Goal: Find specific page/section: Find specific page/section

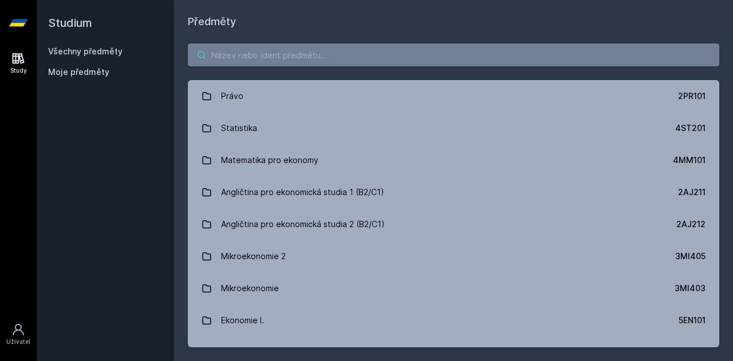
click at [302, 61] on input "search" at bounding box center [454, 55] width 532 height 23
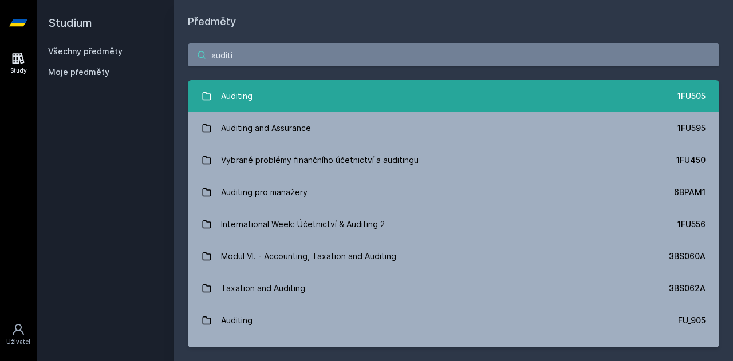
type input "auditi"
click at [271, 96] on link "Auditing 1FU505" at bounding box center [454, 96] width 532 height 32
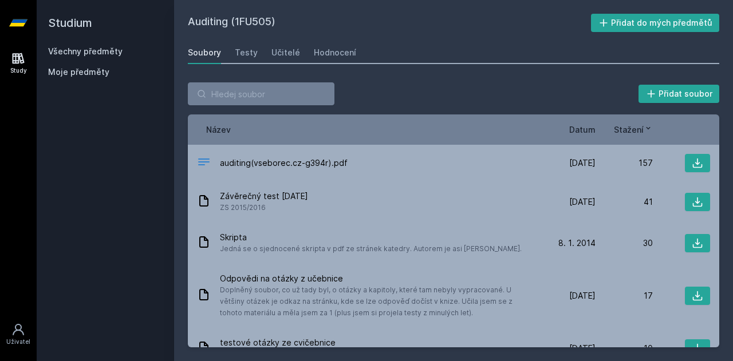
click at [585, 128] on span "Datum" at bounding box center [582, 130] width 26 height 12
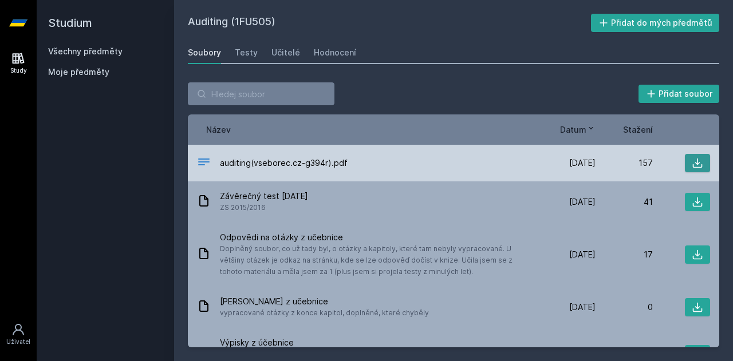
click at [694, 158] on icon at bounding box center [697, 163] width 11 height 11
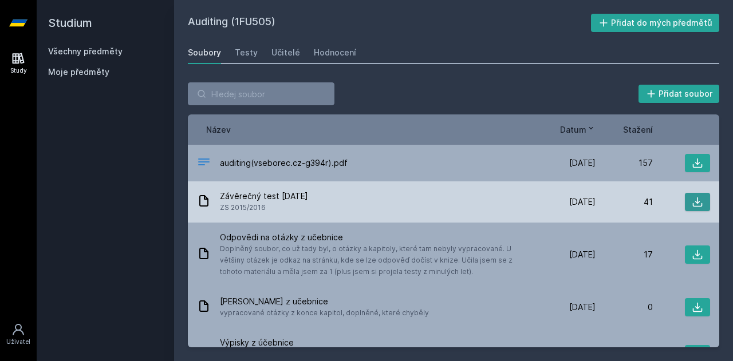
click at [685, 204] on button at bounding box center [697, 202] width 25 height 18
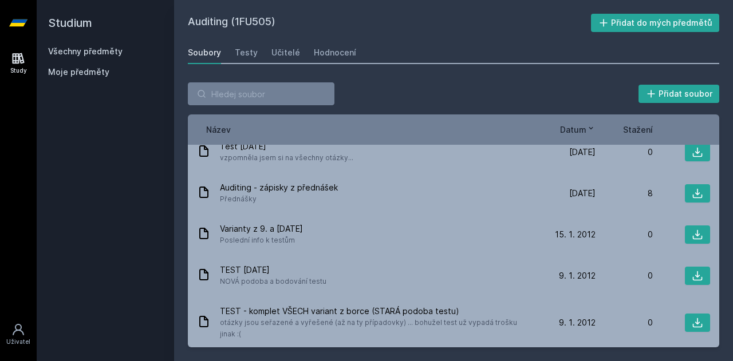
scroll to position [479, 0]
click at [116, 52] on link "Všechny předměty" at bounding box center [85, 51] width 74 height 10
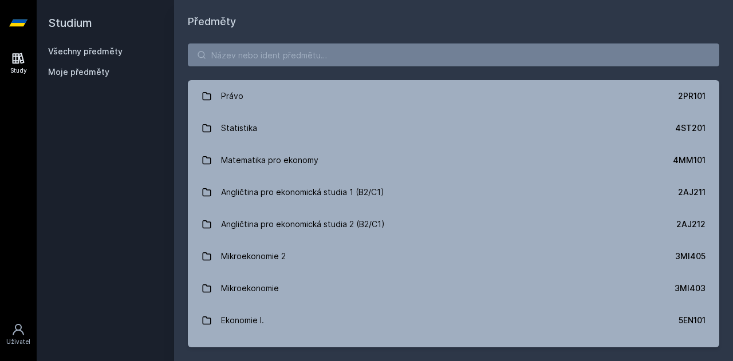
click at [240, 67] on div "Právo 2PR101 Statistika 4ST201 Matematika pro ekonomy 4MM101 Angličtina pro eko…" at bounding box center [453, 196] width 559 height 332
click at [258, 58] on input "search" at bounding box center [454, 55] width 532 height 23
type input "v"
type input "y"
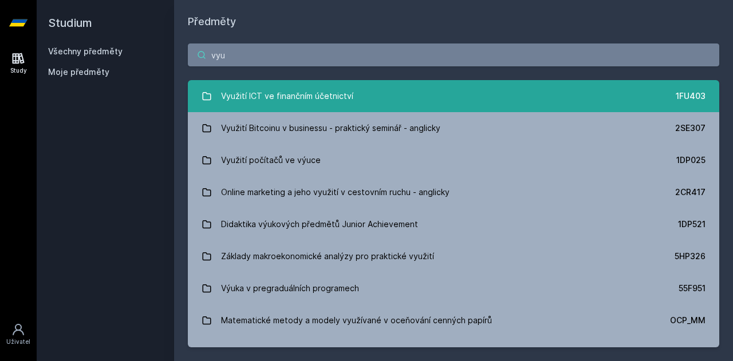
type input "vyu"
click at [280, 93] on div "Využití ICT ve finančním účetnictví" at bounding box center [287, 96] width 132 height 23
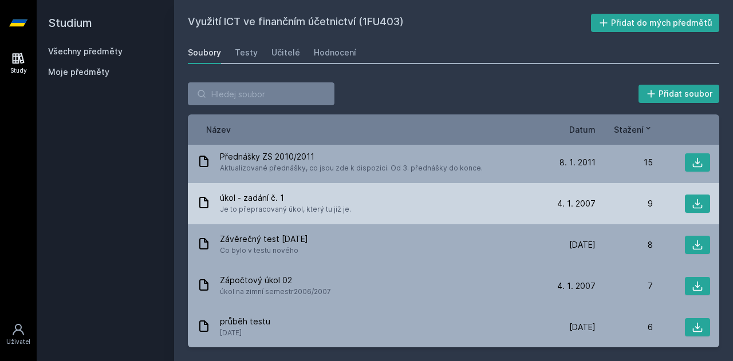
scroll to position [45, 0]
